Goal: Check status: Check status

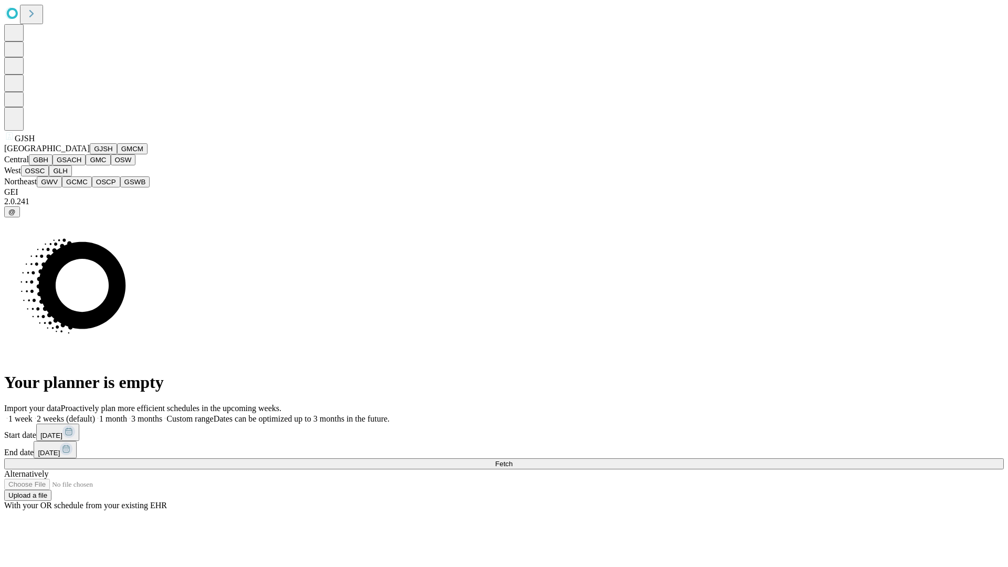
click at [90, 154] on button "GJSH" at bounding box center [103, 148] width 27 height 11
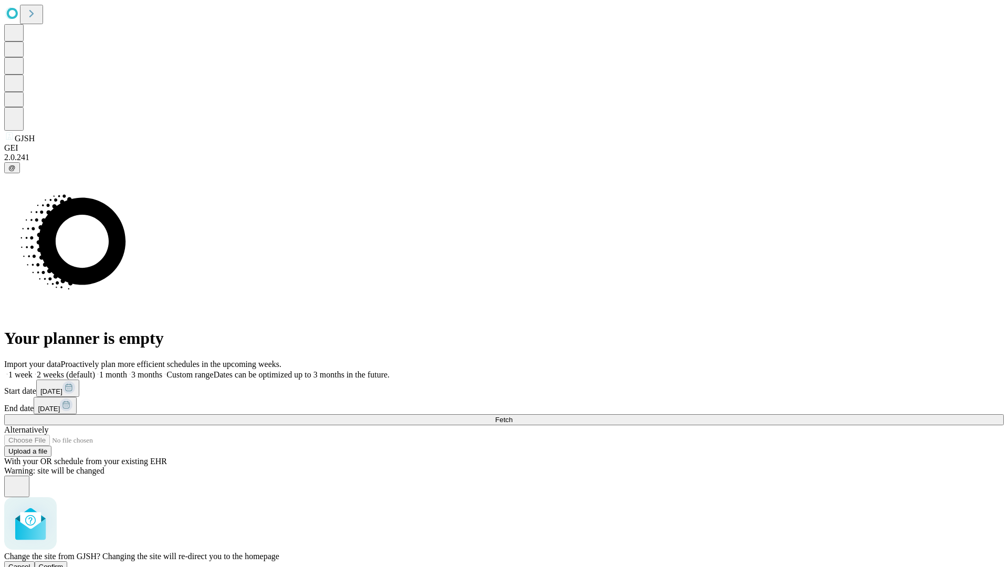
click at [64, 563] on span "Confirm" at bounding box center [51, 567] width 25 height 8
click at [127, 370] on label "1 month" at bounding box center [111, 374] width 32 height 9
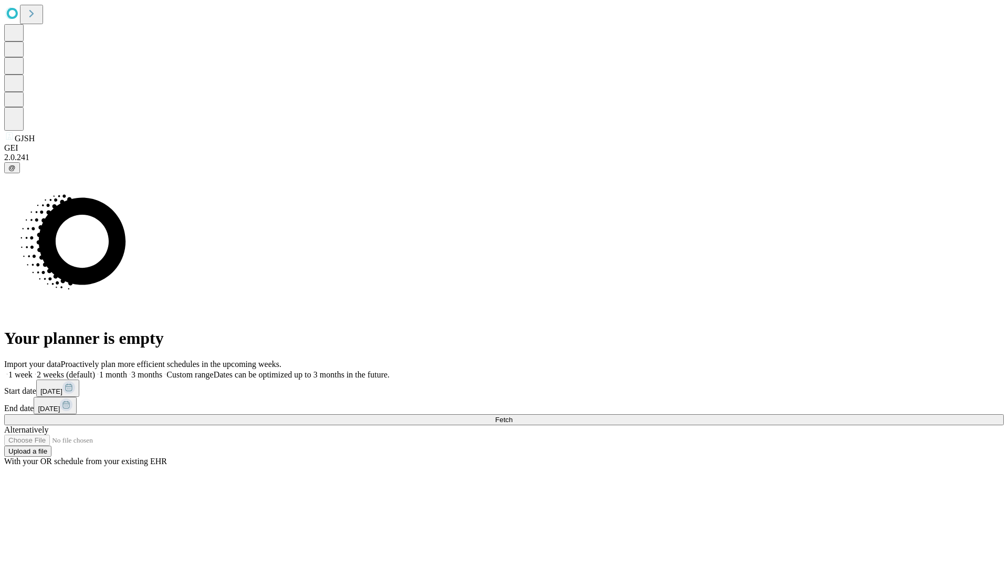
click at [512, 416] on span "Fetch" at bounding box center [503, 420] width 17 height 8
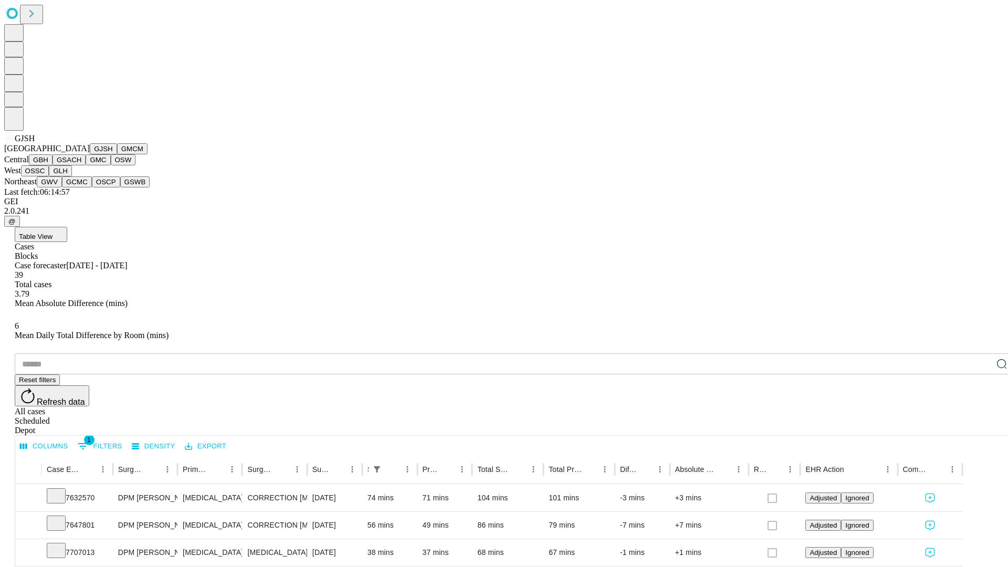
click at [117, 154] on button "GMCM" at bounding box center [132, 148] width 30 height 11
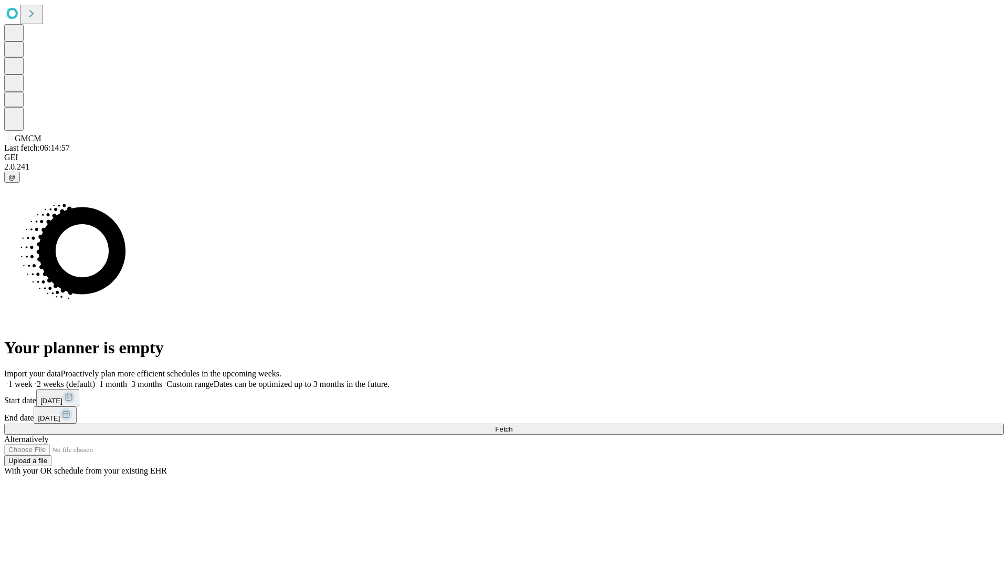
click at [127, 380] on label "1 month" at bounding box center [111, 384] width 32 height 9
click at [512, 425] on span "Fetch" at bounding box center [503, 429] width 17 height 8
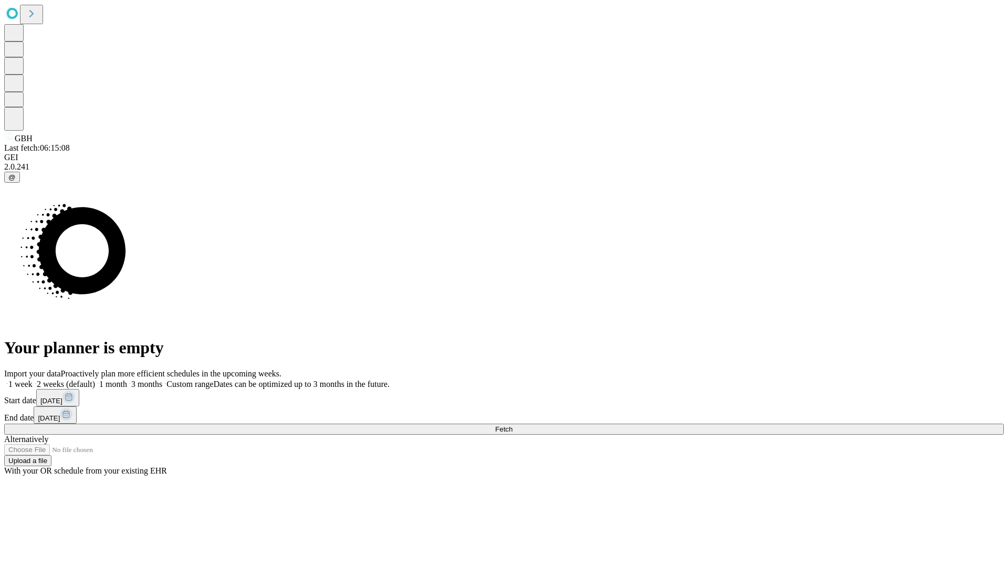
click at [127, 380] on label "1 month" at bounding box center [111, 384] width 32 height 9
click at [512, 425] on span "Fetch" at bounding box center [503, 429] width 17 height 8
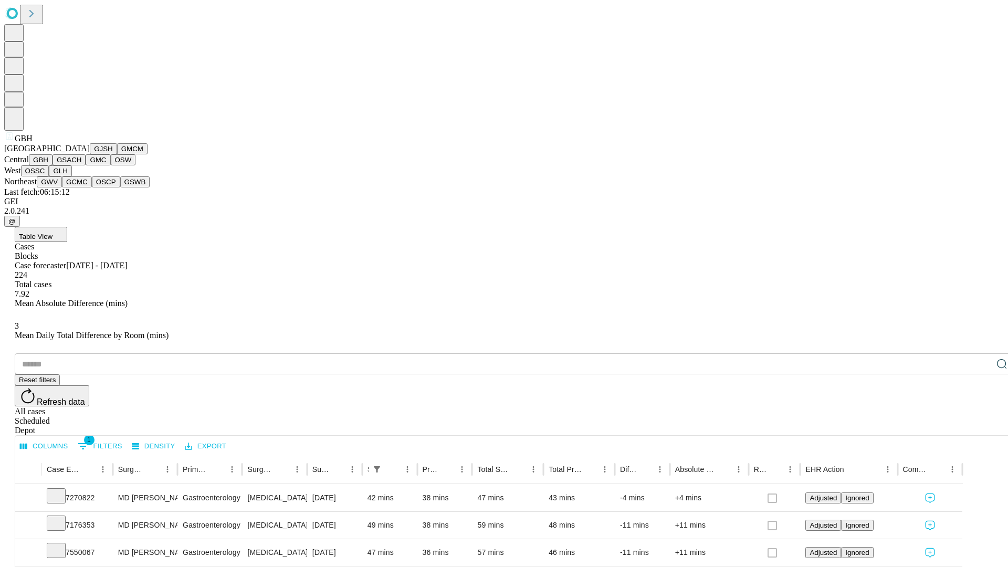
click at [81, 165] on button "GSACH" at bounding box center [69, 159] width 33 height 11
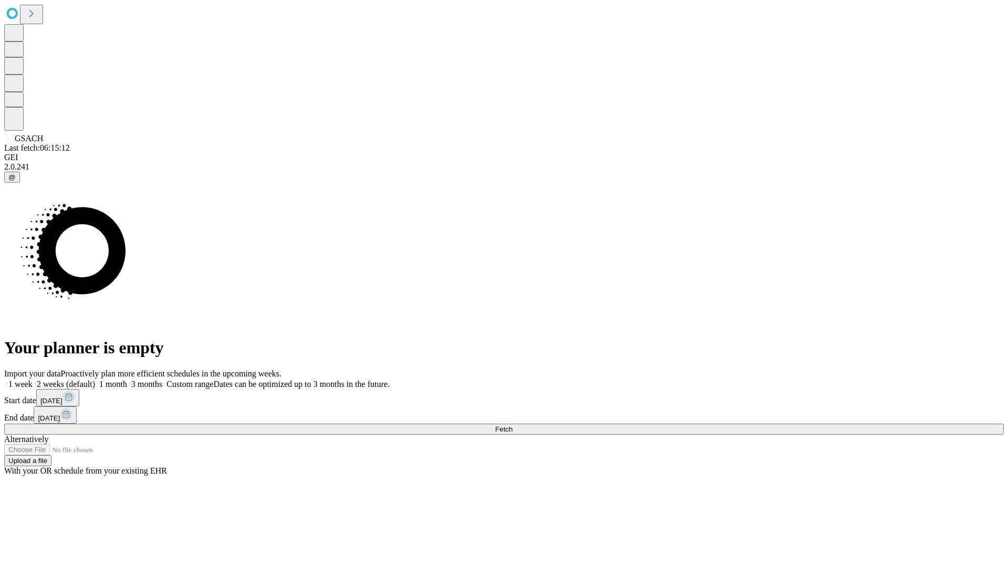
click at [127, 380] on label "1 month" at bounding box center [111, 384] width 32 height 9
click at [512, 425] on span "Fetch" at bounding box center [503, 429] width 17 height 8
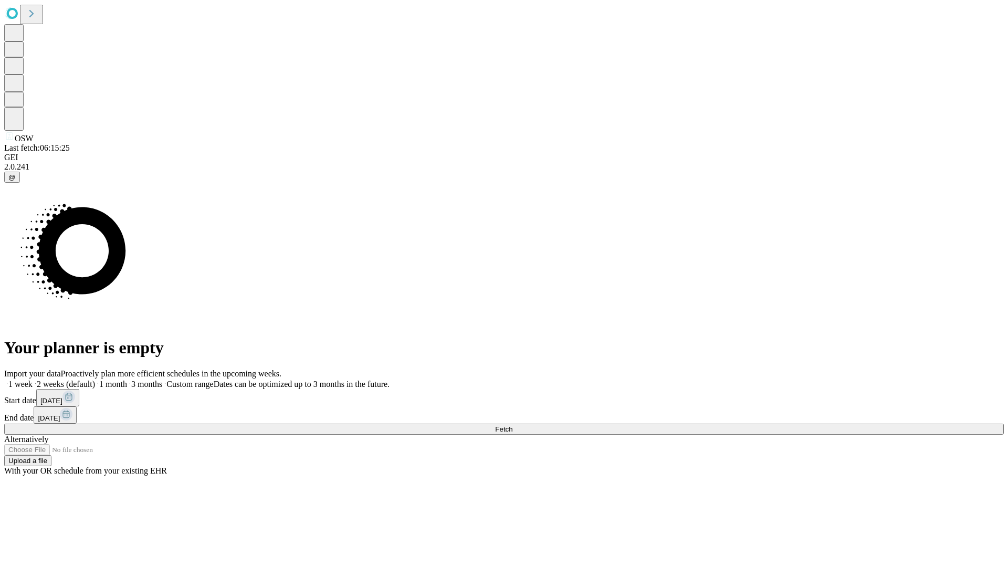
click at [127, 380] on label "1 month" at bounding box center [111, 384] width 32 height 9
click at [512, 425] on span "Fetch" at bounding box center [503, 429] width 17 height 8
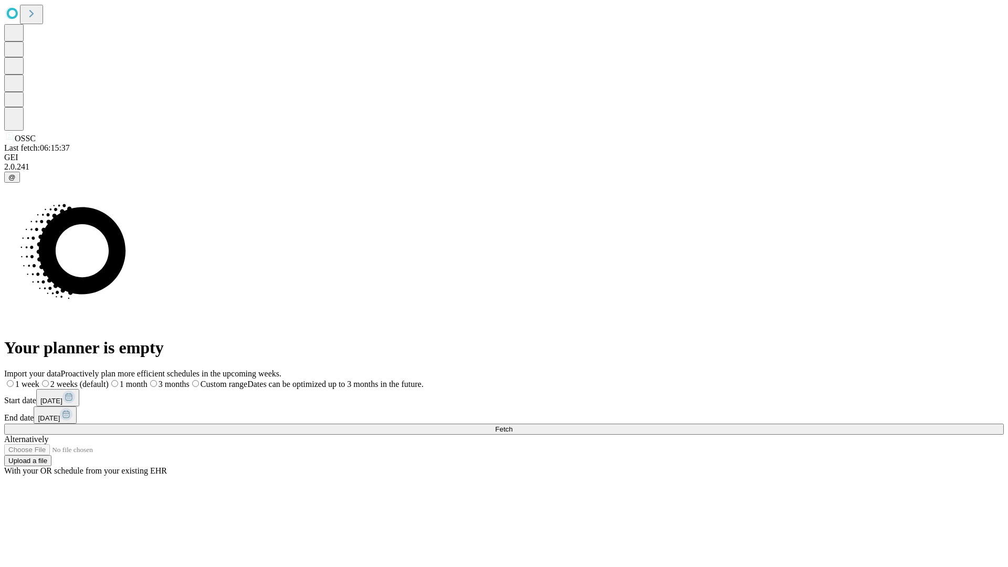
click at [148, 380] on label "1 month" at bounding box center [128, 384] width 39 height 9
click at [512, 425] on span "Fetch" at bounding box center [503, 429] width 17 height 8
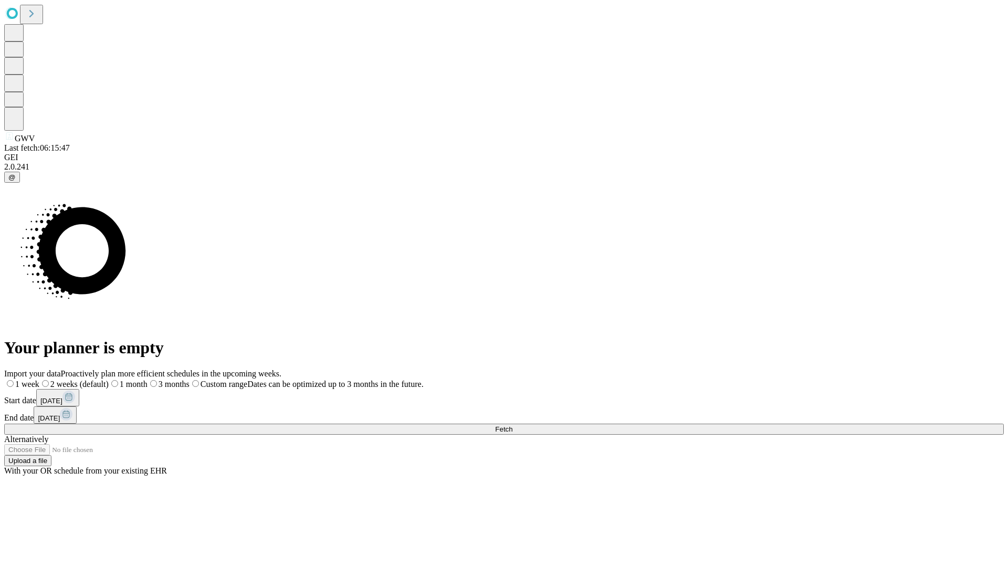
click at [512, 425] on span "Fetch" at bounding box center [503, 429] width 17 height 8
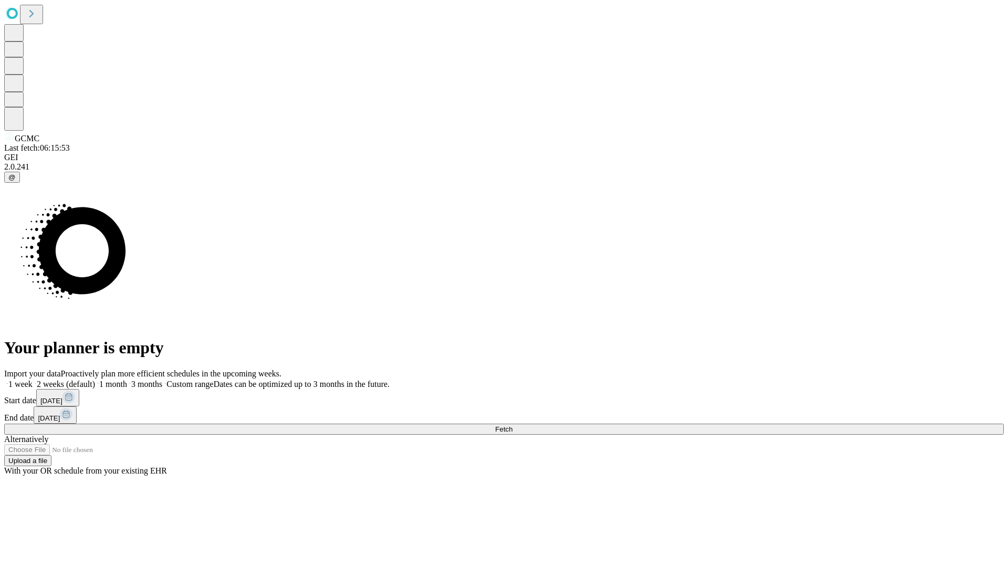
click at [127, 380] on label "1 month" at bounding box center [111, 384] width 32 height 9
click at [512, 425] on span "Fetch" at bounding box center [503, 429] width 17 height 8
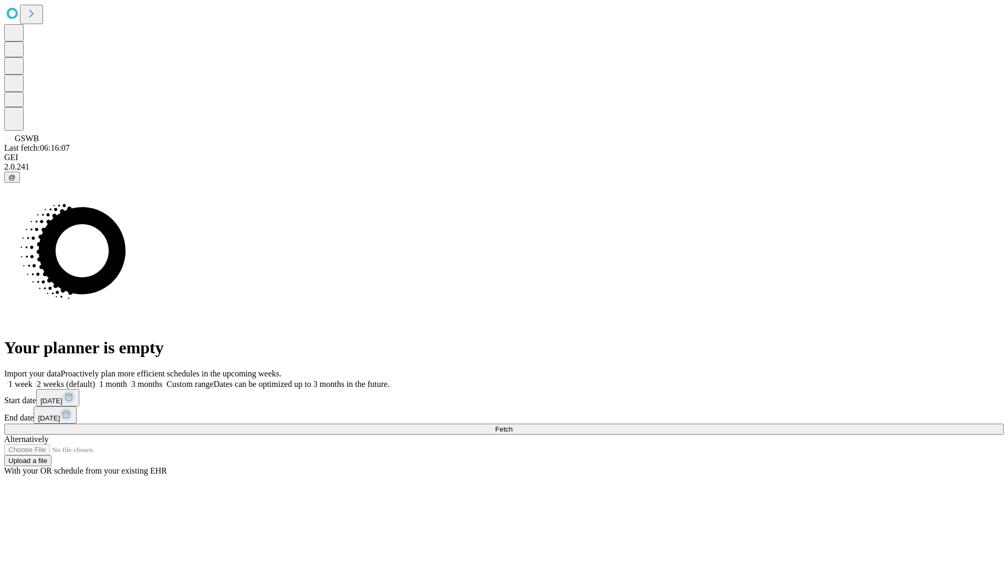
click at [127, 380] on label "1 month" at bounding box center [111, 384] width 32 height 9
click at [512, 425] on span "Fetch" at bounding box center [503, 429] width 17 height 8
